Goal: Use online tool/utility: Utilize a website feature to perform a specific function

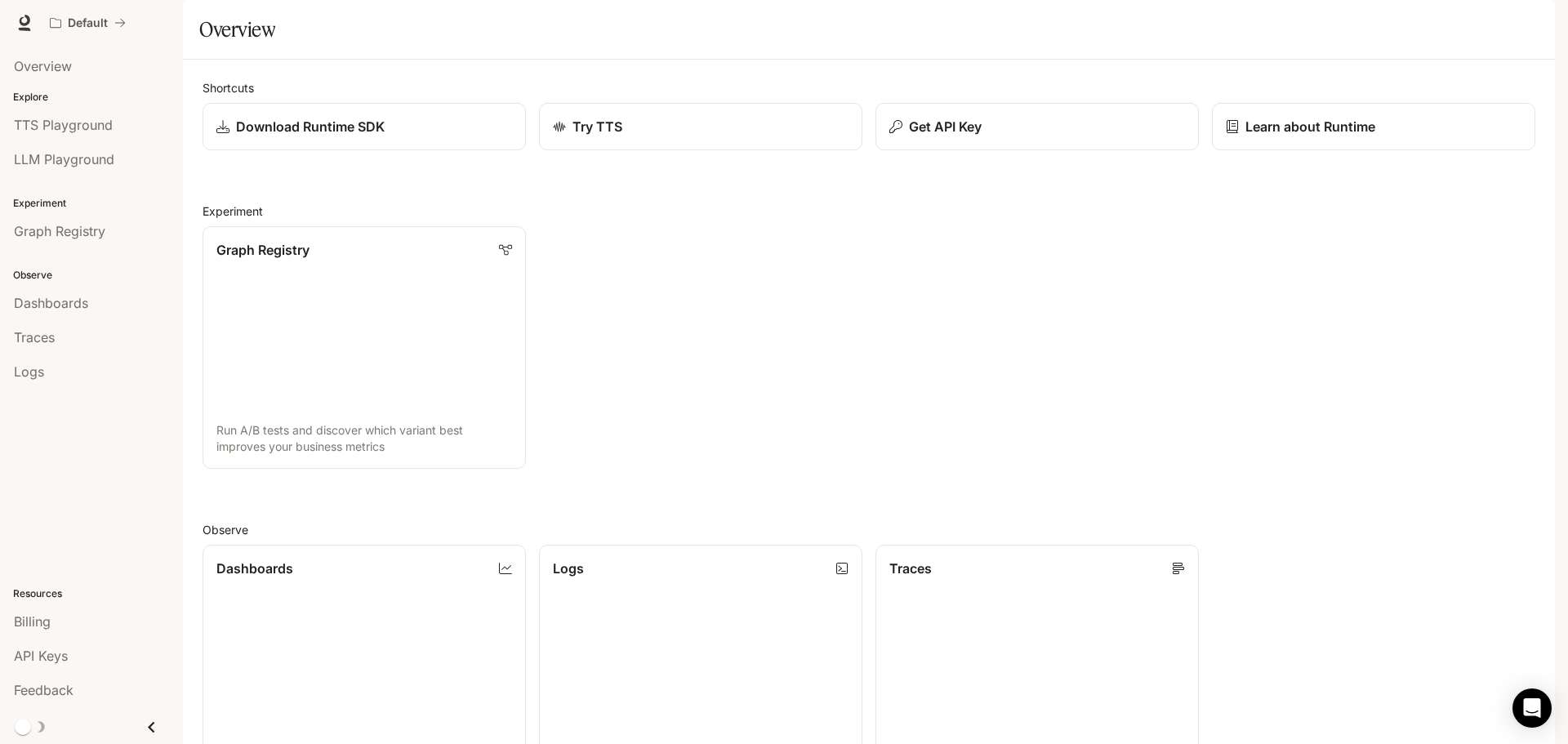
drag, startPoint x: 500, startPoint y: 1, endPoint x: 758, endPoint y: 335, distance: 422.0
click at [753, 342] on div "Graph Registry Run A/B tests and discover which variant best improves your busi…" at bounding box center [861, 341] width 1345 height 255
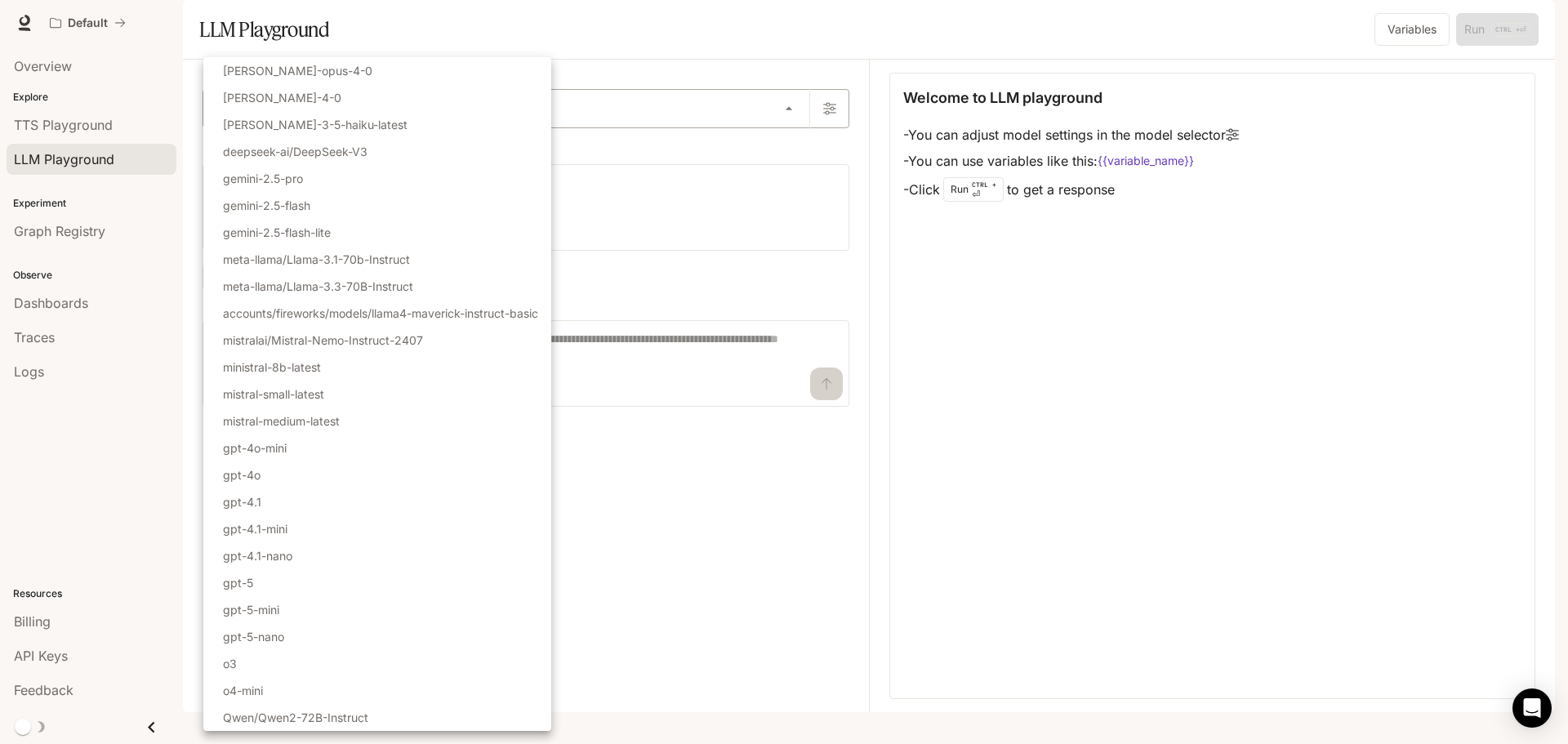
click at [523, 156] on body "Skip to main content Default Runtime Runtime Documentation Documentation Portal…" at bounding box center [784, 372] width 1568 height 744
click at [280, 582] on li "gpt-5" at bounding box center [377, 582] width 348 height 27
type input "*****"
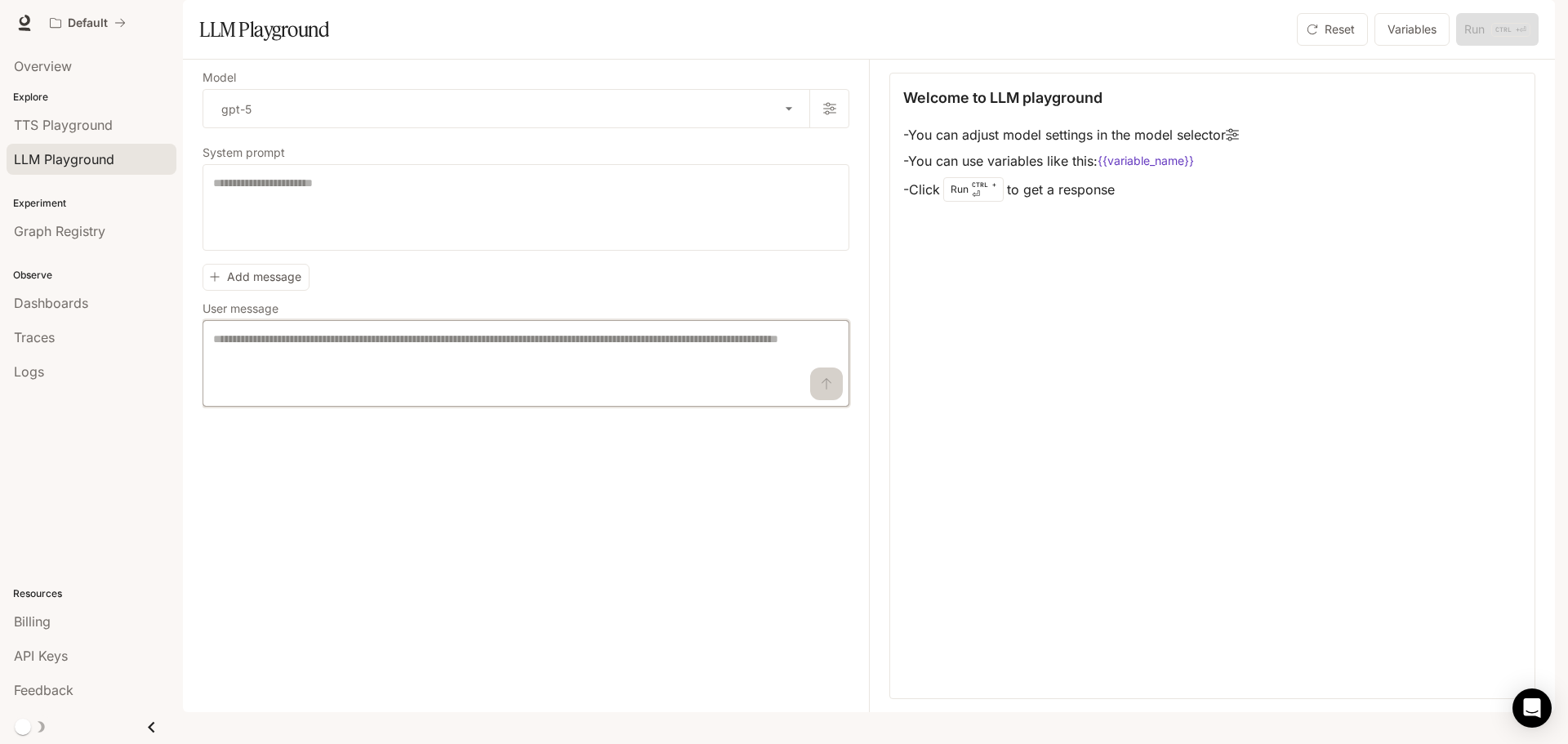
click at [720, 397] on textarea at bounding box center [526, 364] width 626 height 65
